Goal: Information Seeking & Learning: Learn about a topic

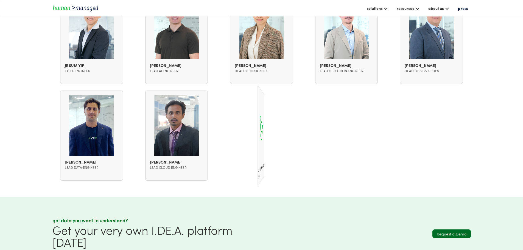
scroll to position [685, 0]
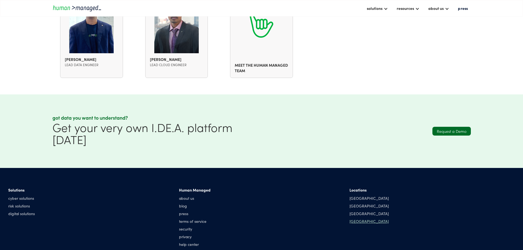
click at [350, 219] on div "[GEOGRAPHIC_DATA]" at bounding box center [369, 221] width 39 height 5
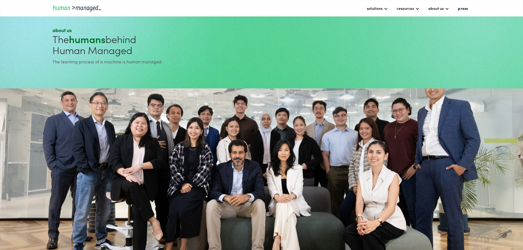
scroll to position [0, 0]
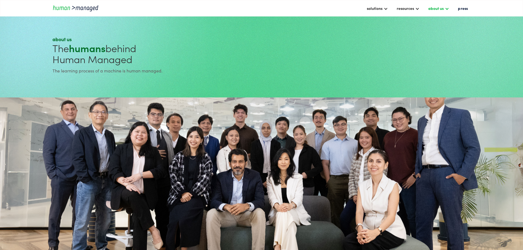
click at [439, 9] on div "about us" at bounding box center [435, 8] width 15 height 7
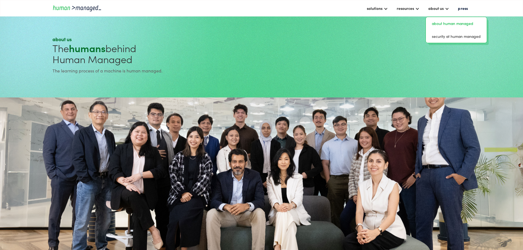
click at [428, 19] on link "about human managed" at bounding box center [456, 23] width 57 height 9
click at [80, 9] on img "home" at bounding box center [76, 7] width 49 height 7
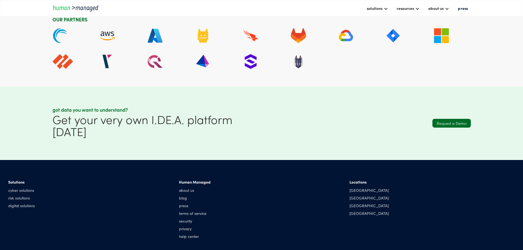
scroll to position [1618, 0]
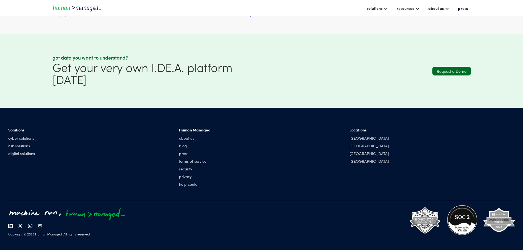
click at [211, 140] on link "about us" at bounding box center [195, 137] width 32 height 5
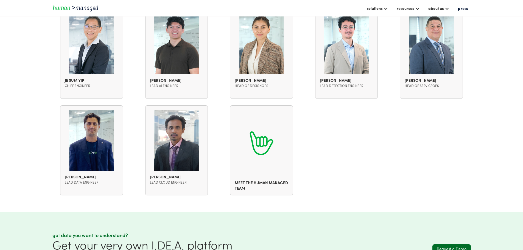
scroll to position [659, 0]
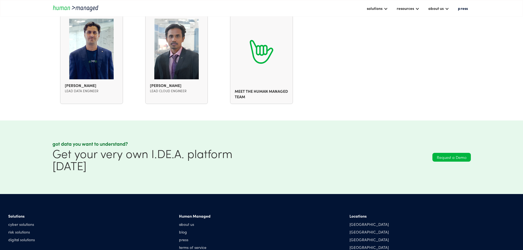
click at [464, 153] on link "Request a Demo" at bounding box center [452, 157] width 38 height 9
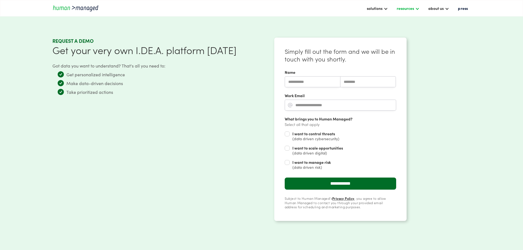
click at [397, 8] on div "resources" at bounding box center [405, 8] width 17 height 7
click at [367, 8] on div "solutions" at bounding box center [375, 8] width 16 height 7
click at [437, 9] on div "about us" at bounding box center [435, 8] width 15 height 7
click at [470, 12] on link "press" at bounding box center [462, 8] width 15 height 9
click at [34, 142] on section "**********" at bounding box center [261, 142] width 523 height 284
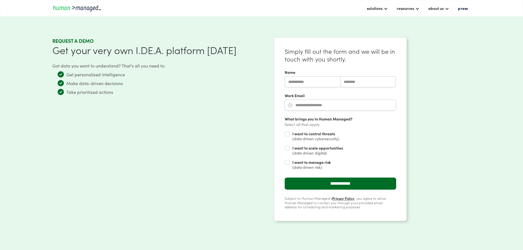
click at [134, 168] on div "request a demo Get your very own I.DE.A. platform [DATE] Got data you want to u…" at bounding box center [155, 148] width 207 height 221
